Goal: Find contact information: Find contact information

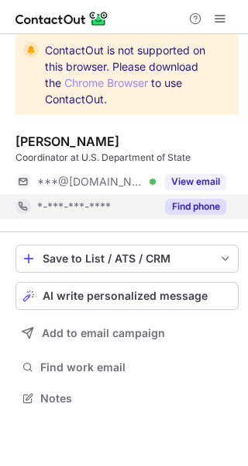
scroll to position [387, 248]
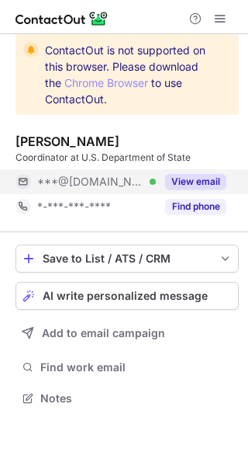
click at [208, 173] on div "View email" at bounding box center [191, 181] width 71 height 25
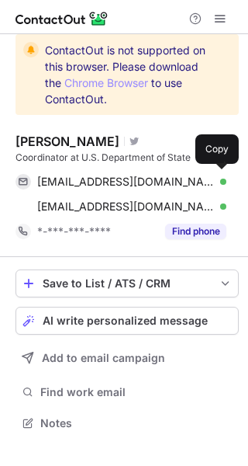
scroll to position [412, 248]
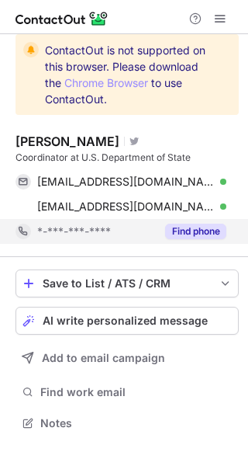
click at [186, 232] on button "Find phone" at bounding box center [195, 232] width 61 height 16
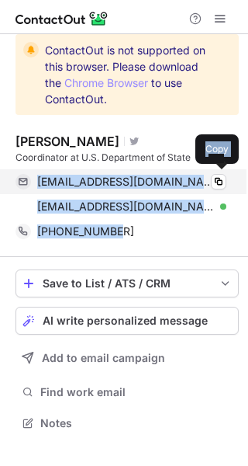
drag, startPoint x: 119, startPoint y: 224, endPoint x: 31, endPoint y: 173, distance: 101.6
click at [31, 173] on div "Lucas K. Visit Twitter profile Coordinator at U.S. Department of State lucaskee…" at bounding box center [128, 189] width 224 height 110
copy div "lucaskeene@gmail.com Verified Copy drmgtree@gmail.com Verified Copy +12023843644"
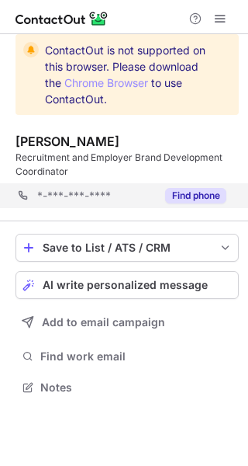
scroll to position [377, 248]
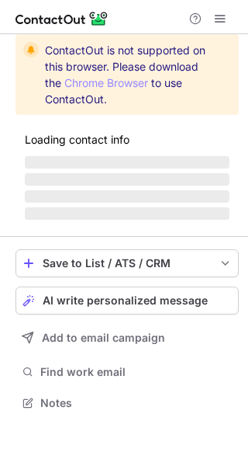
scroll to position [401, 248]
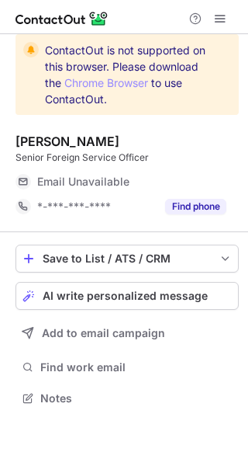
scroll to position [387, 248]
